Goal: Task Accomplishment & Management: Manage account settings

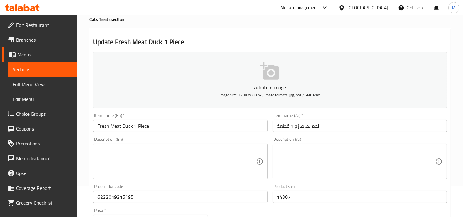
scroll to position [68, 0]
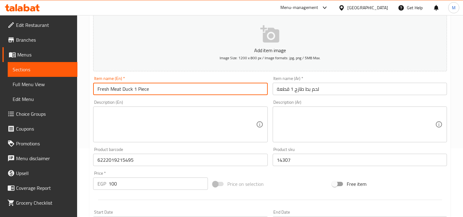
drag, startPoint x: 159, startPoint y: 89, endPoint x: 84, endPoint y: 87, distance: 74.3
click at [84, 87] on div "Home / Restaurants management / Menus / Sections / item / update Cats Treats se…" at bounding box center [270, 157] width 386 height 421
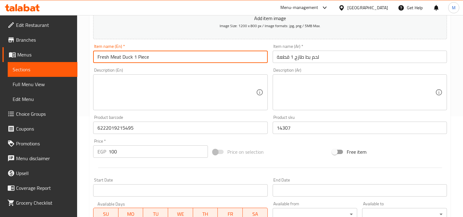
scroll to position [0, 0]
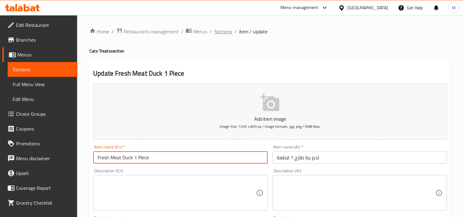
click at [224, 33] on span "Sections" at bounding box center [223, 31] width 18 height 7
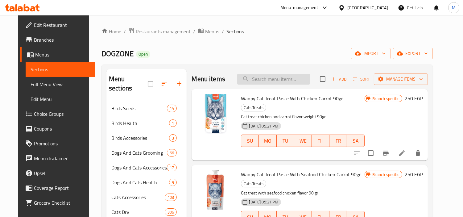
click at [267, 77] on input "search" at bounding box center [273, 79] width 73 height 11
paste input "Fresh Meat Duck 1 Piece"
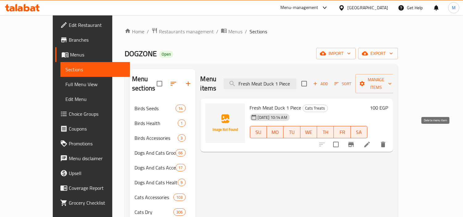
type input "Fresh Meat Duck 1 Piece"
click at [385, 142] on icon "delete" at bounding box center [383, 145] width 4 height 6
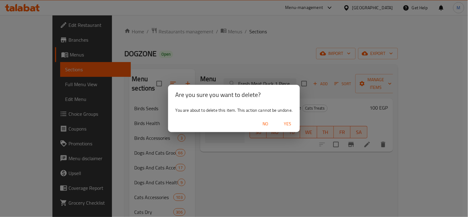
click at [288, 122] on span "Yes" at bounding box center [287, 124] width 15 height 8
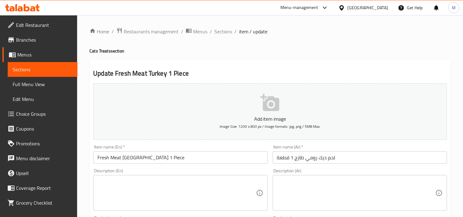
click at [129, 159] on input "Fresh Meat [GEOGRAPHIC_DATA] 1 Piece" at bounding box center [180, 157] width 174 height 12
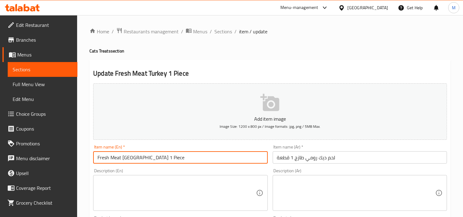
click at [129, 159] on input "Fresh Meat [GEOGRAPHIC_DATA] 1 Piece" at bounding box center [180, 157] width 174 height 12
click at [219, 35] on span "Sections" at bounding box center [223, 31] width 18 height 7
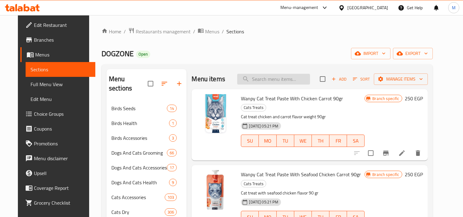
click at [266, 83] on input "search" at bounding box center [273, 79] width 73 height 11
paste input "Fresh Meat [GEOGRAPHIC_DATA] 1 Piece"
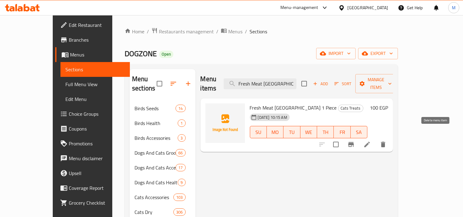
type input "Fresh Meat [GEOGRAPHIC_DATA] 1 Piece"
click at [387, 141] on icon "delete" at bounding box center [382, 144] width 7 height 7
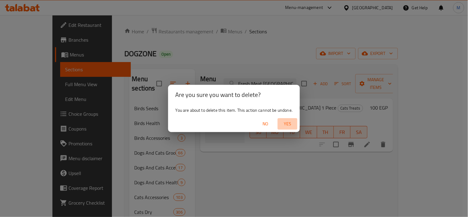
click at [287, 122] on span "Yes" at bounding box center [287, 124] width 15 height 8
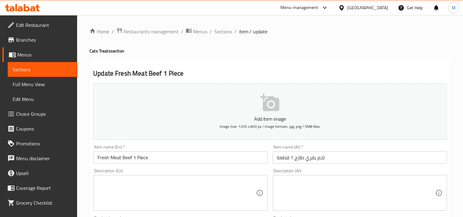
click at [154, 158] on input "Fresh Meat Beef 1 Piece" at bounding box center [180, 157] width 174 height 12
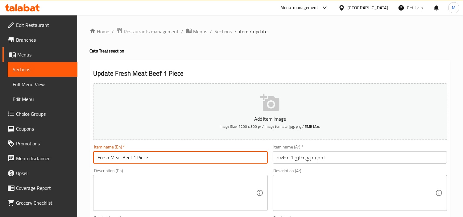
click at [154, 158] on input "Fresh Meat Beef 1 Piece" at bounding box center [180, 157] width 174 height 12
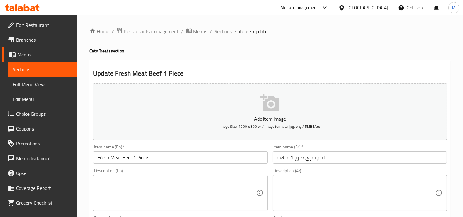
click at [222, 31] on span "Sections" at bounding box center [223, 31] width 18 height 7
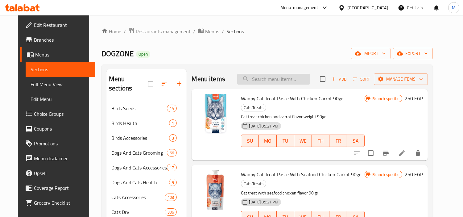
click at [264, 76] on input "search" at bounding box center [273, 79] width 73 height 11
paste input "Fresh Meat Beef 1 Piece"
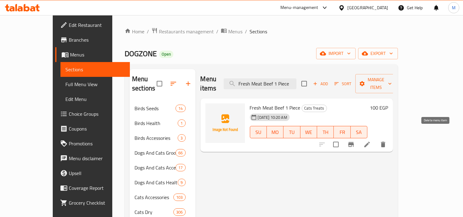
type input "Fresh Meat Beef 1 Piece"
click at [385, 142] on icon "delete" at bounding box center [383, 145] width 4 height 6
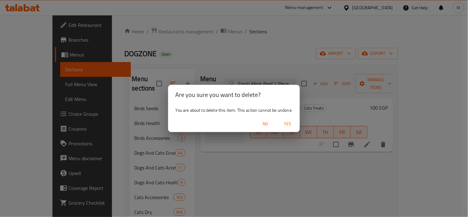
click at [290, 122] on span "Yes" at bounding box center [287, 124] width 15 height 8
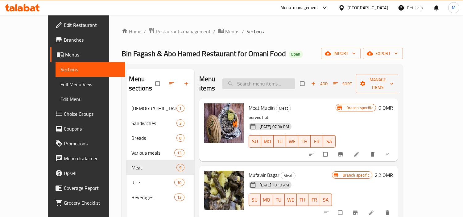
click at [285, 80] on input "search" at bounding box center [258, 83] width 73 height 11
paste input "Maghmy Meat"
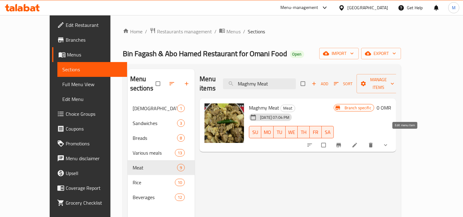
type input "Maghmy Meat"
click at [357, 143] on icon at bounding box center [354, 145] width 5 height 5
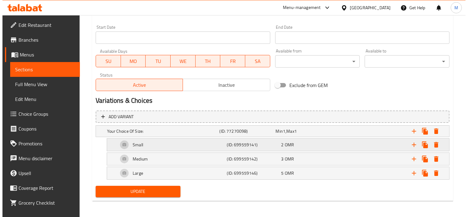
scroll to position [263, 0]
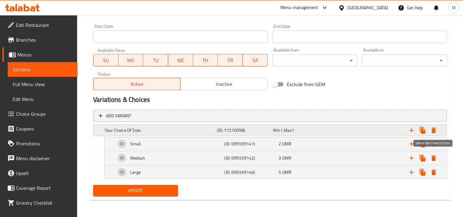
click at [434, 130] on icon "Expand" at bounding box center [433, 130] width 4 height 6
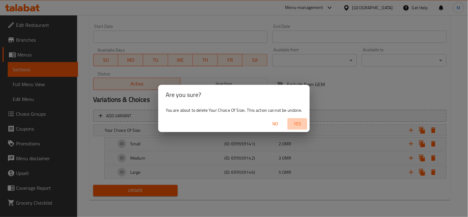
click at [298, 121] on span "Yes" at bounding box center [297, 124] width 15 height 8
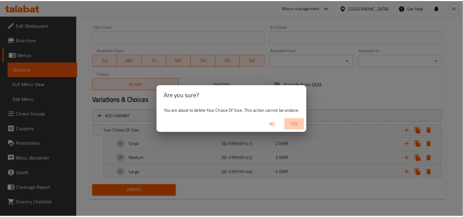
scroll to position [221, 0]
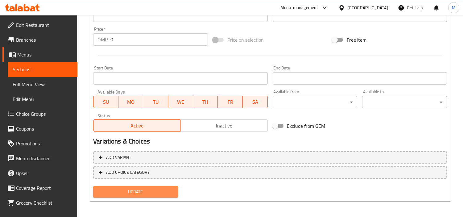
click at [159, 188] on span "Update" at bounding box center [135, 192] width 75 height 8
